Goal: Check status: Check status

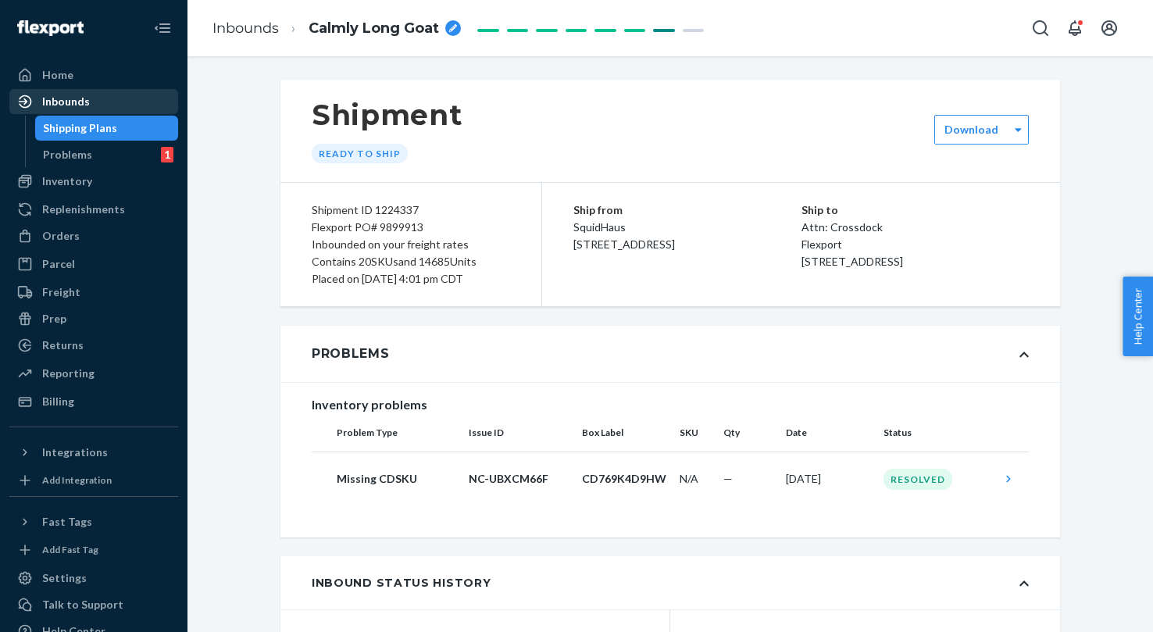
click at [109, 91] on div "Inbounds" at bounding box center [94, 102] width 166 height 22
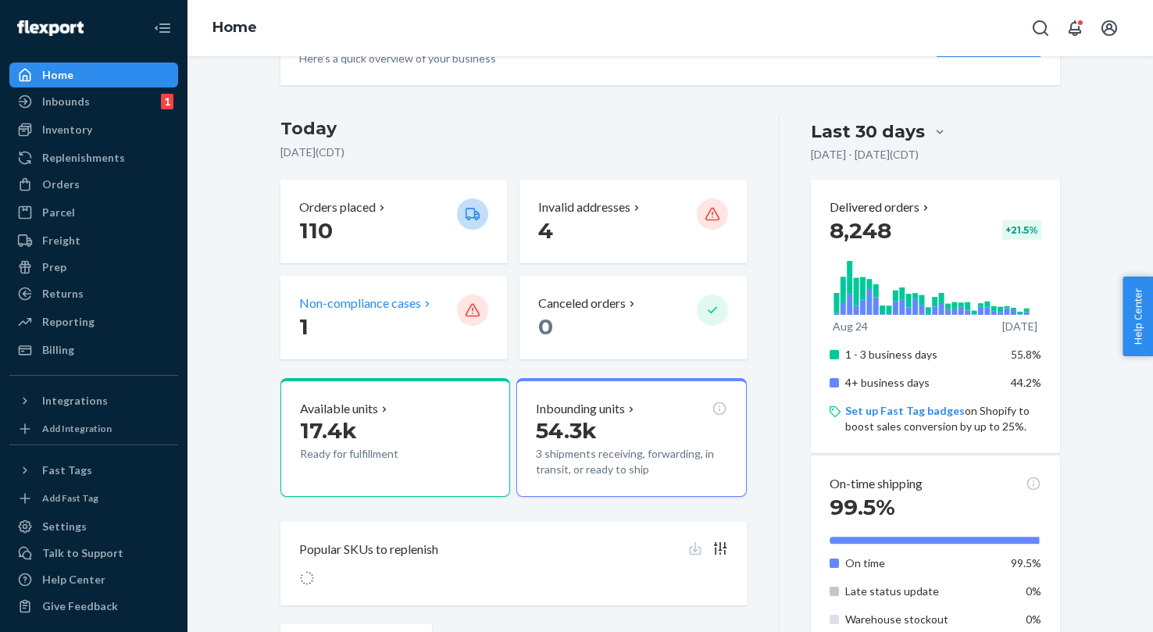
scroll to position [337, 0]
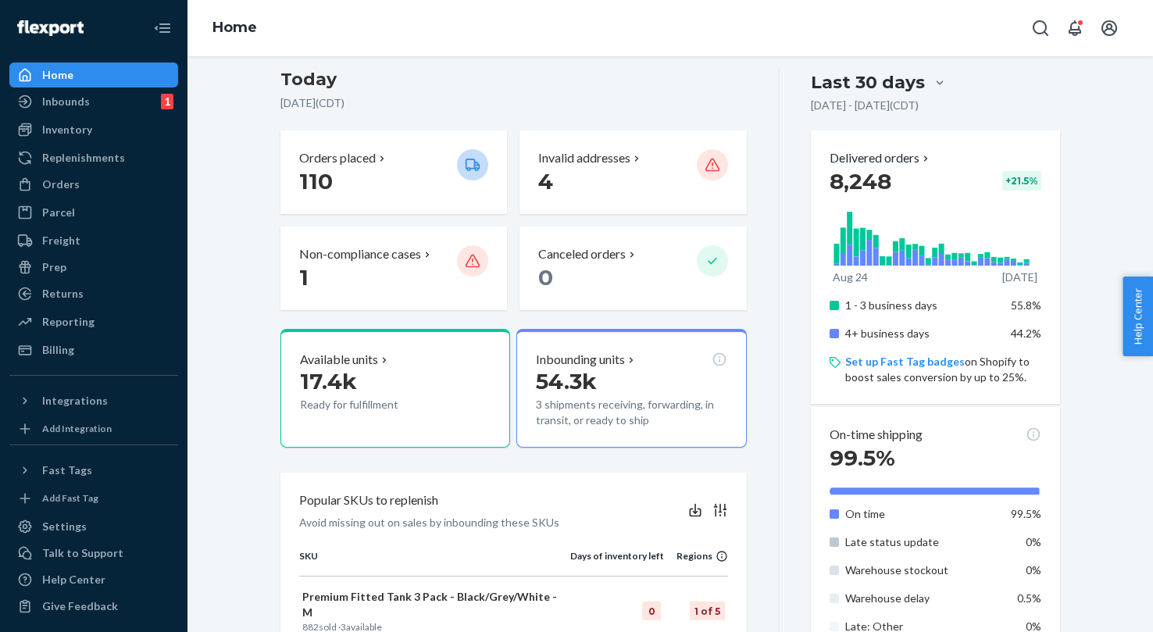
click at [80, 114] on div "Inbounds 1 Shipping Plans Problems 1" at bounding box center [93, 102] width 169 height 27
click at [96, 99] on div "Inbounds 1" at bounding box center [94, 102] width 166 height 22
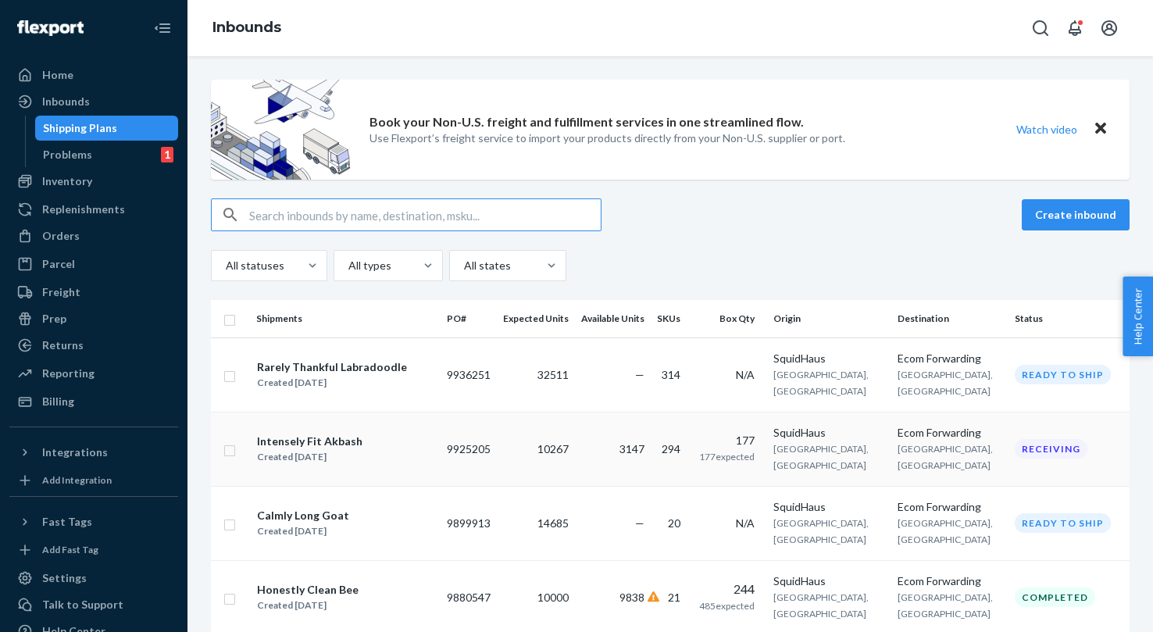
scroll to position [106, 0]
